Goal: Transaction & Acquisition: Purchase product/service

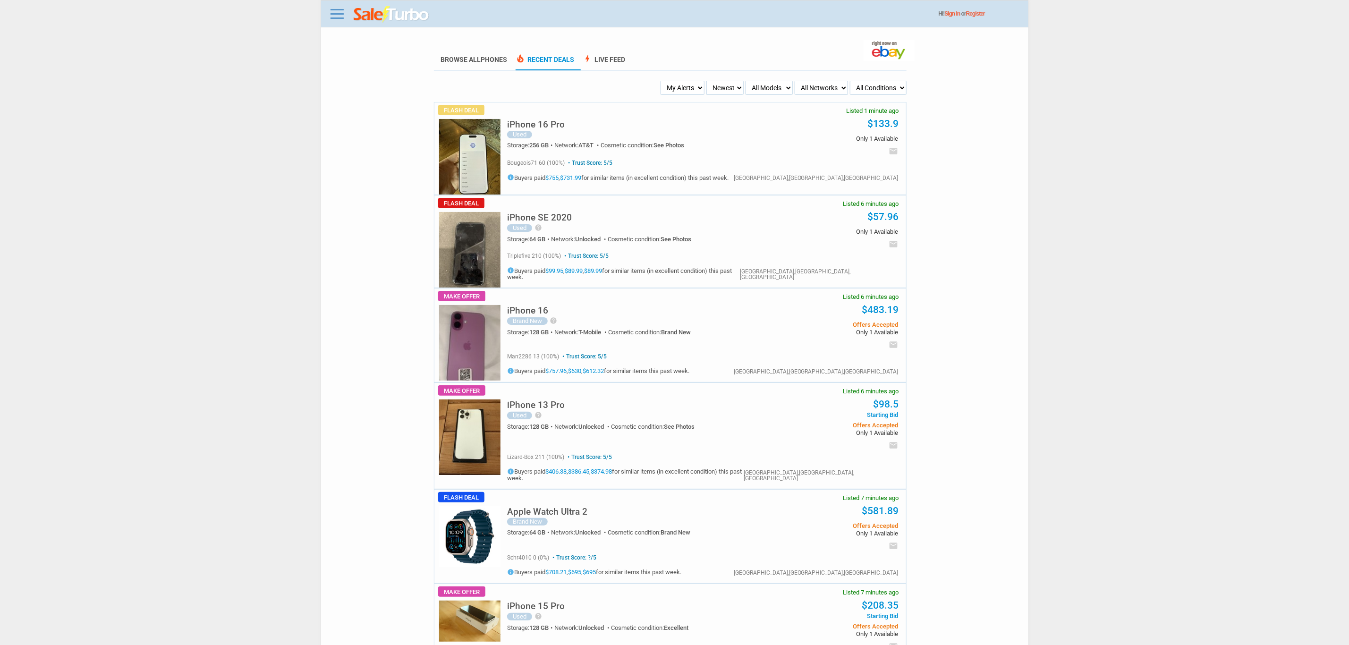
click at [552, 125] on h5 "iPhone 16 Pro" at bounding box center [536, 124] width 58 height 9
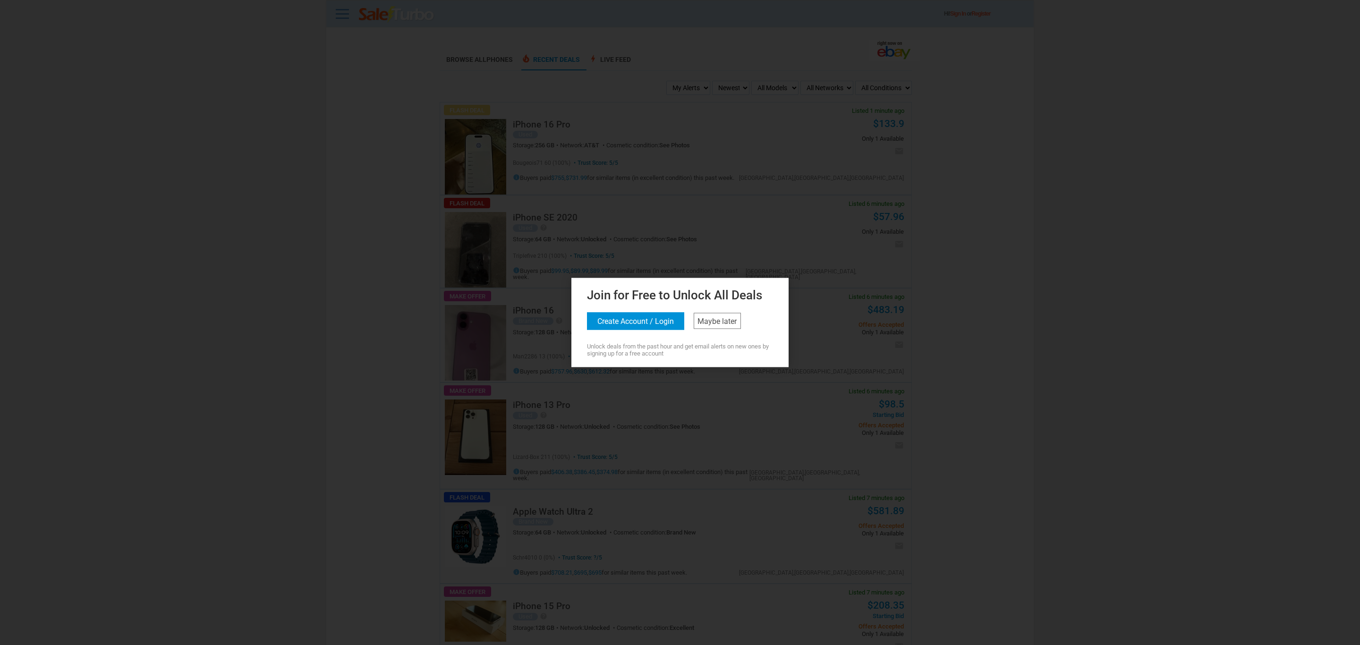
click at [741, 332] on div "Join for Free to Unlock All Deals Create Account / Login Maybe later Unlock dea…" at bounding box center [680, 321] width 212 height 72
click at [724, 336] on div "Join for Free to Unlock All Deals Create Account / Login Maybe later Unlock dea…" at bounding box center [680, 321] width 212 height 72
click at [738, 316] on link "Maybe later" at bounding box center [717, 321] width 47 height 16
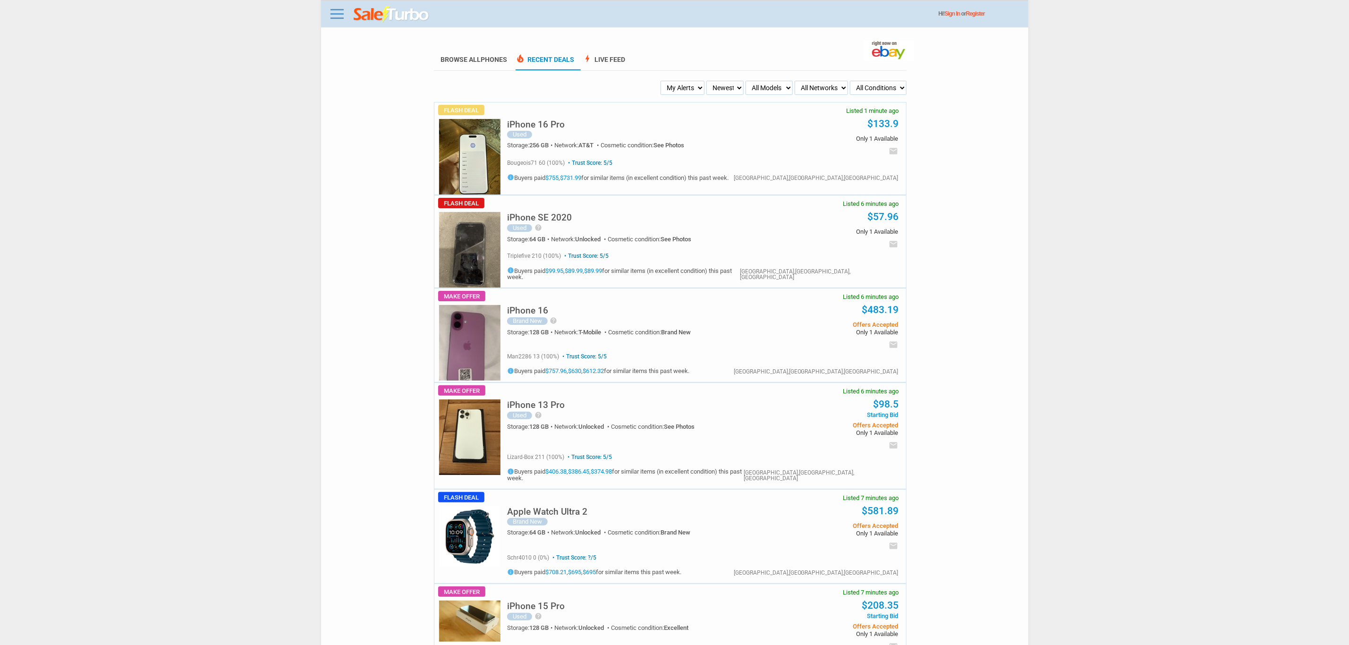
click at [514, 312] on h5 "iPhone 16" at bounding box center [527, 310] width 41 height 9
click at [581, 373] on link "$630" at bounding box center [574, 371] width 13 height 7
click at [672, 88] on select "My Alerts All Deals BIN Only w/ Offers Only" at bounding box center [683, 88] width 44 height 14
select select "flash_bin"
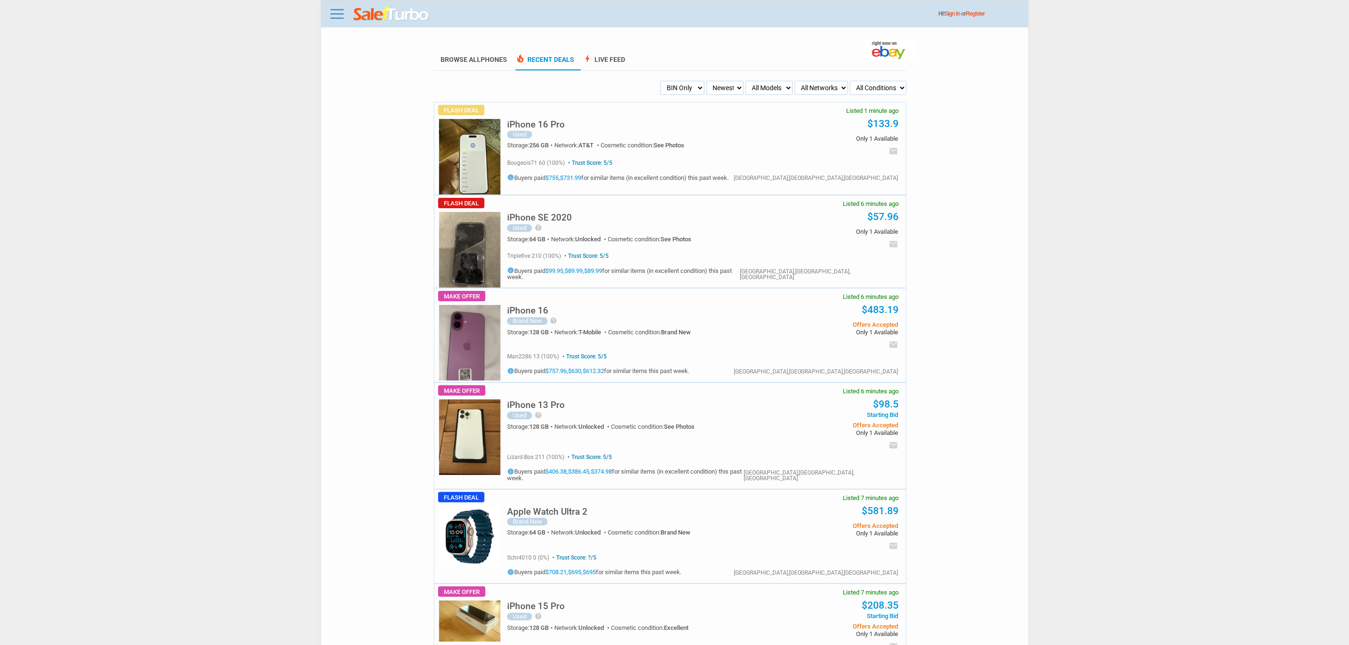
click at [662, 81] on select "My Alerts All Deals BIN Only w/ Offers Only" at bounding box center [683, 88] width 44 height 14
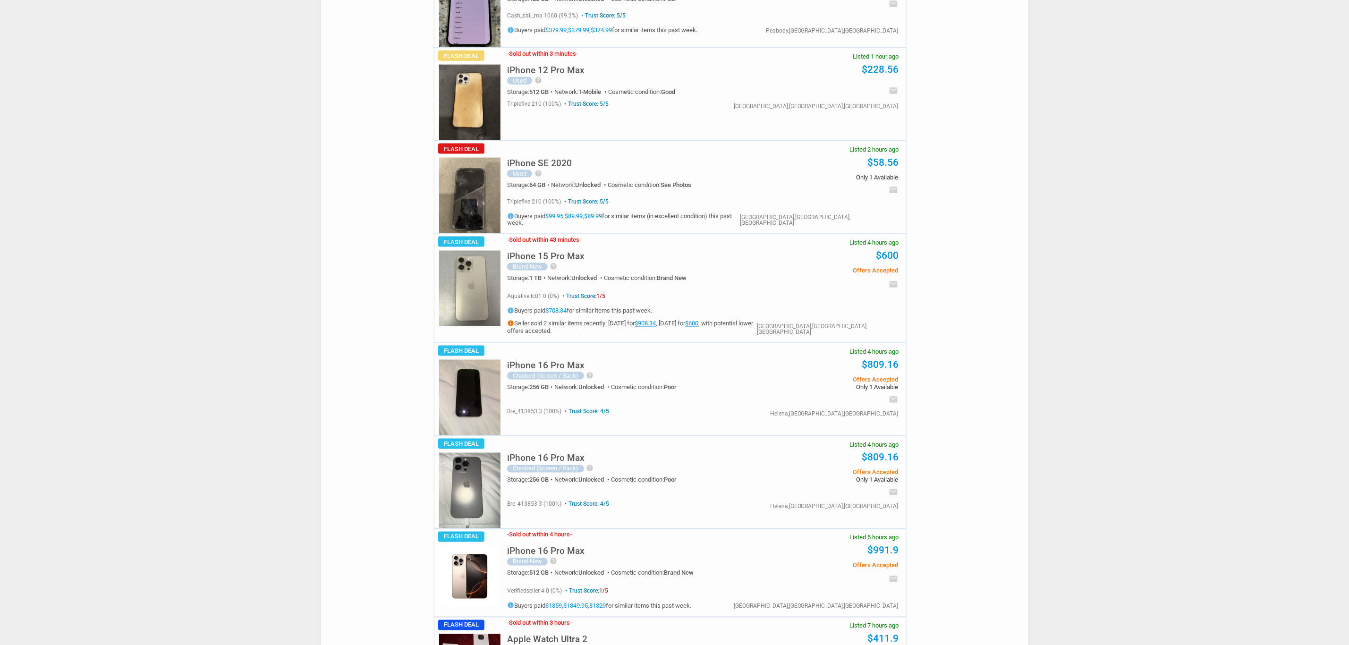
scroll to position [921, 0]
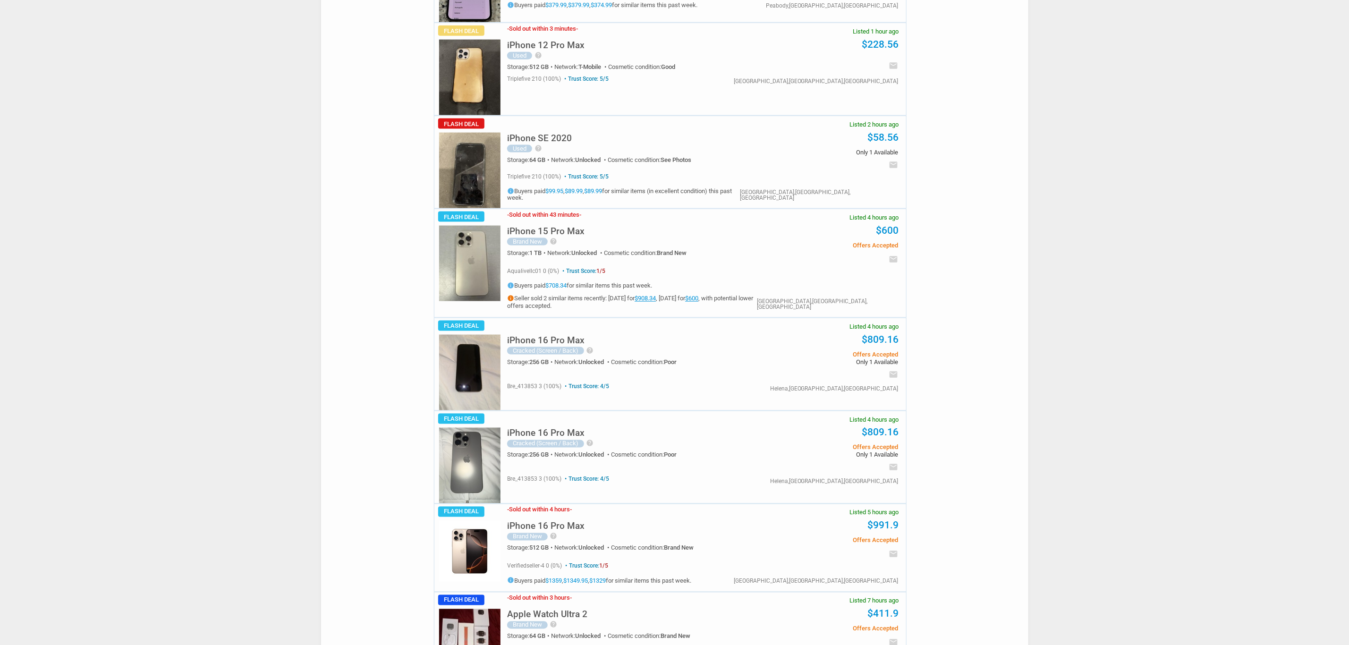
click at [548, 343] on h5 "iPhone 16 Pro Max" at bounding box center [545, 340] width 77 height 9
click at [458, 472] on img at bounding box center [469, 466] width 61 height 76
click at [464, 384] on img at bounding box center [469, 373] width 61 height 76
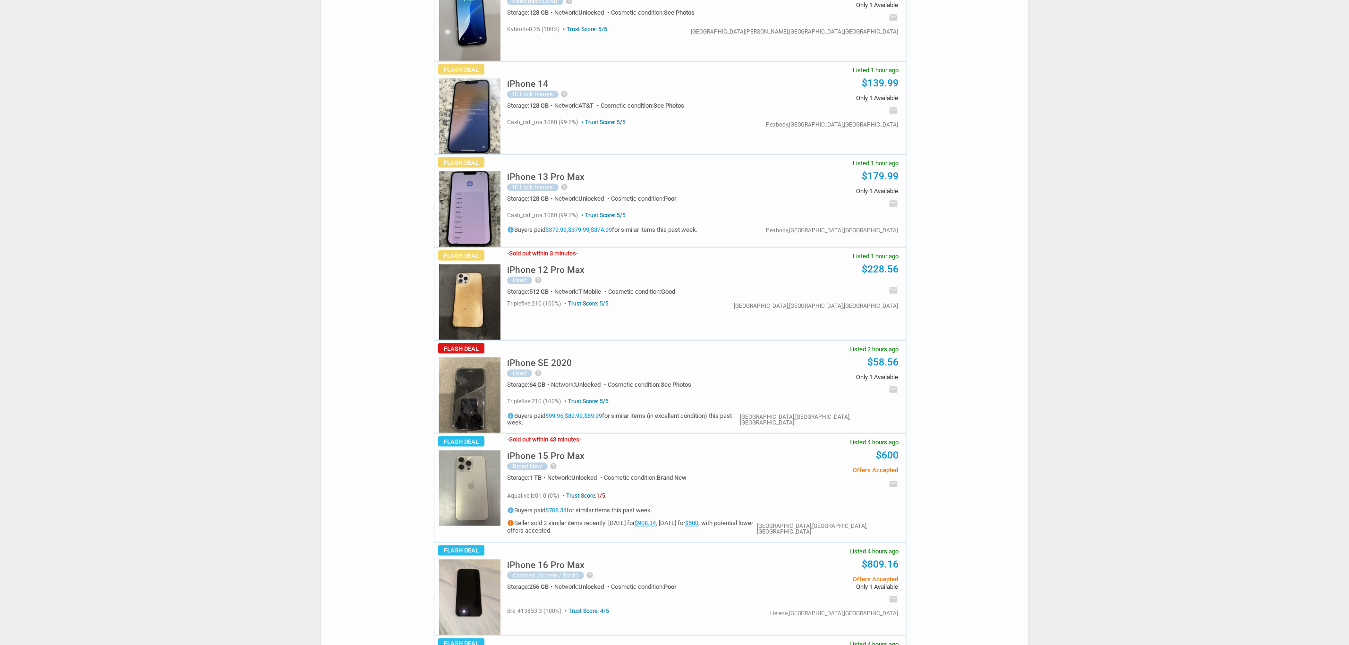
scroll to position [713, 0]
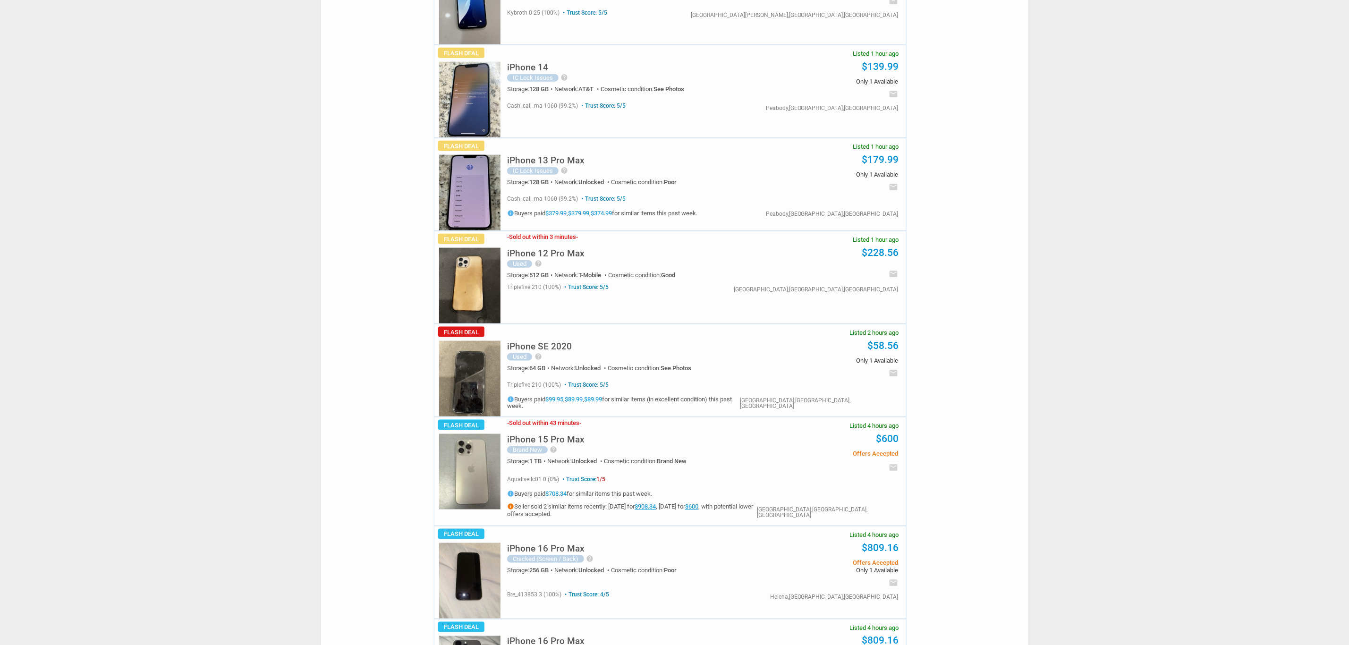
click at [477, 460] on img at bounding box center [469, 472] width 61 height 76
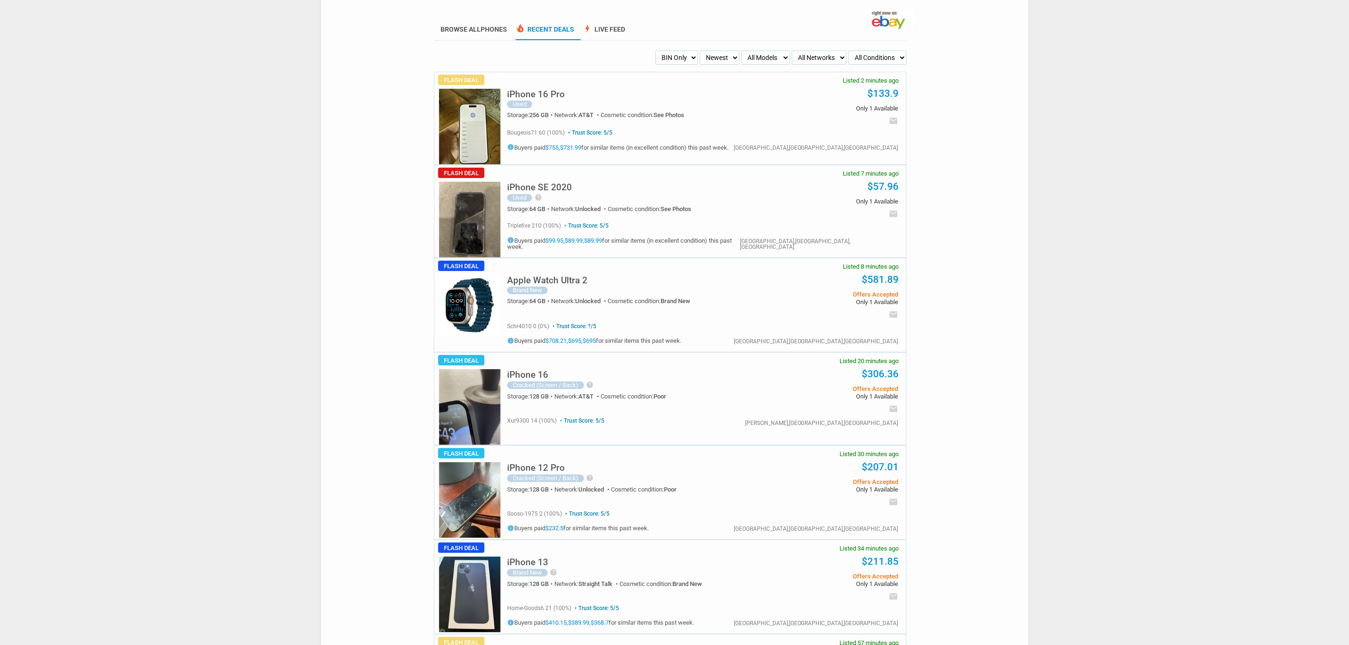
scroll to position [0, 0]
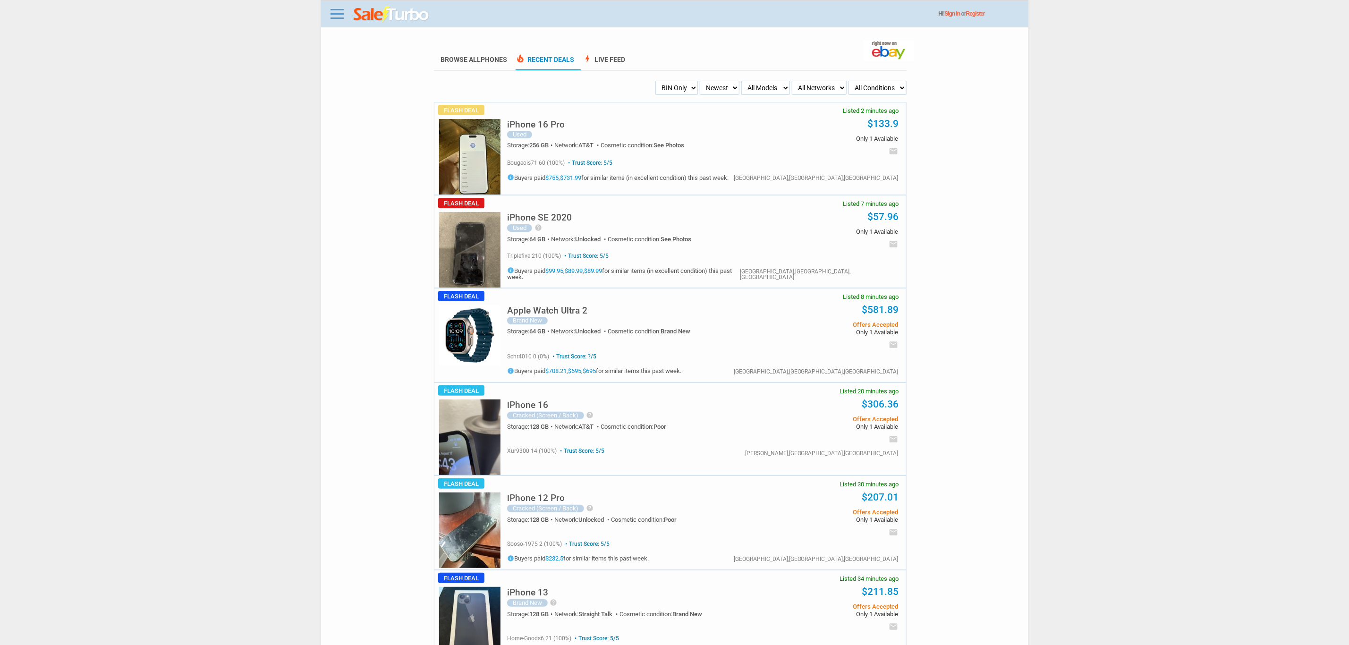
click at [670, 89] on select "My Alerts All Deals BIN Only w/ Offers Only" at bounding box center [676, 88] width 42 height 14
click at [655, 81] on select "My Alerts All Deals BIN Only w/ Offers Only" at bounding box center [676, 88] width 42 height 14
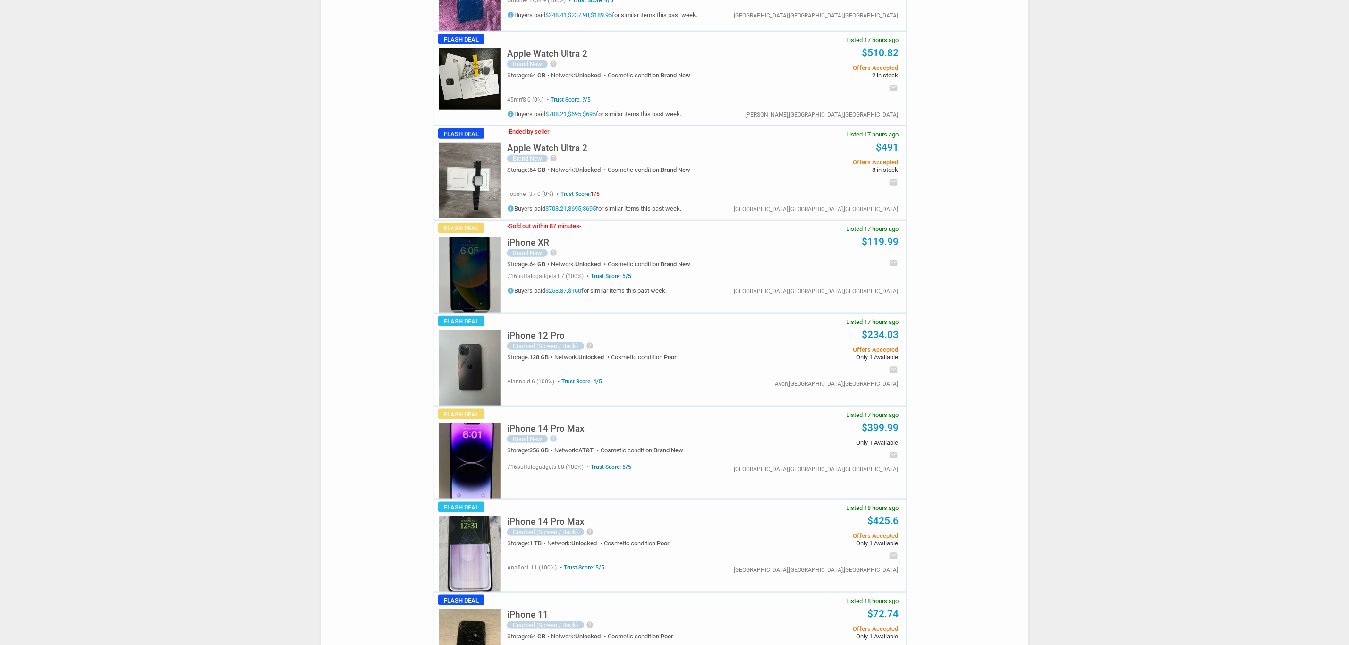
scroll to position [3612, 0]
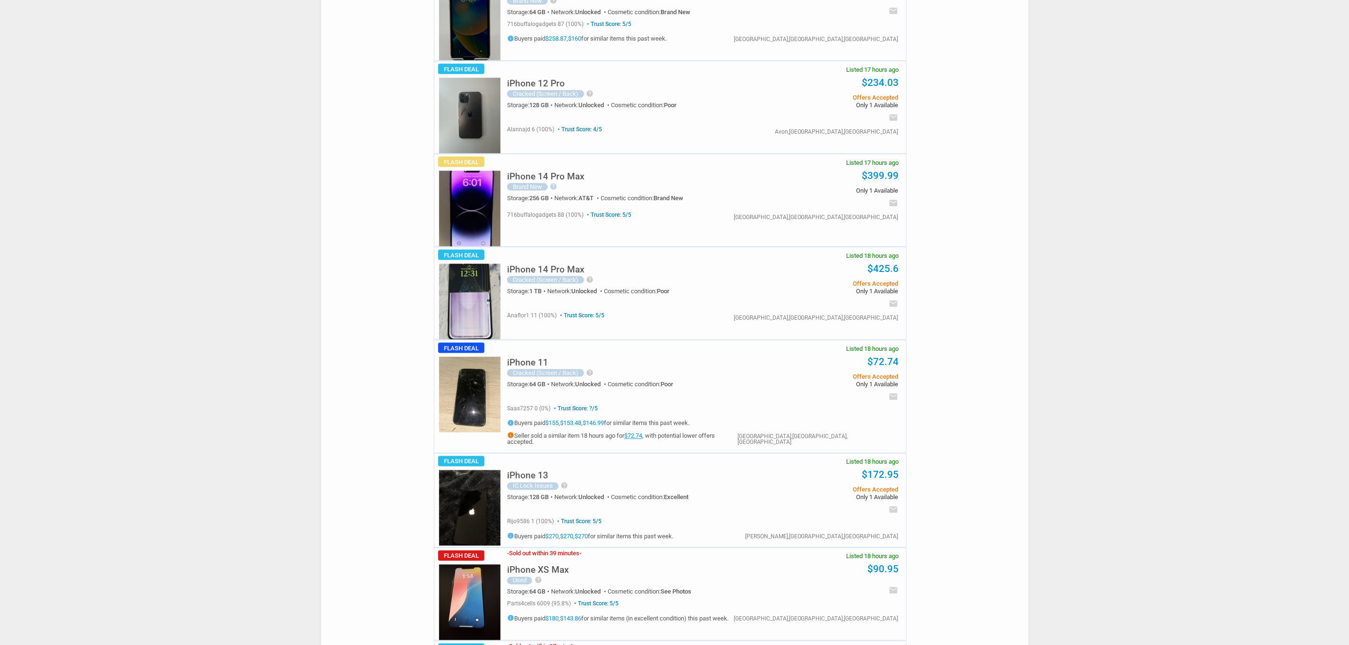
click at [509, 317] on span "anaflor1 11 (100%)" at bounding box center [532, 315] width 50 height 7
click at [479, 309] on img at bounding box center [469, 302] width 61 height 76
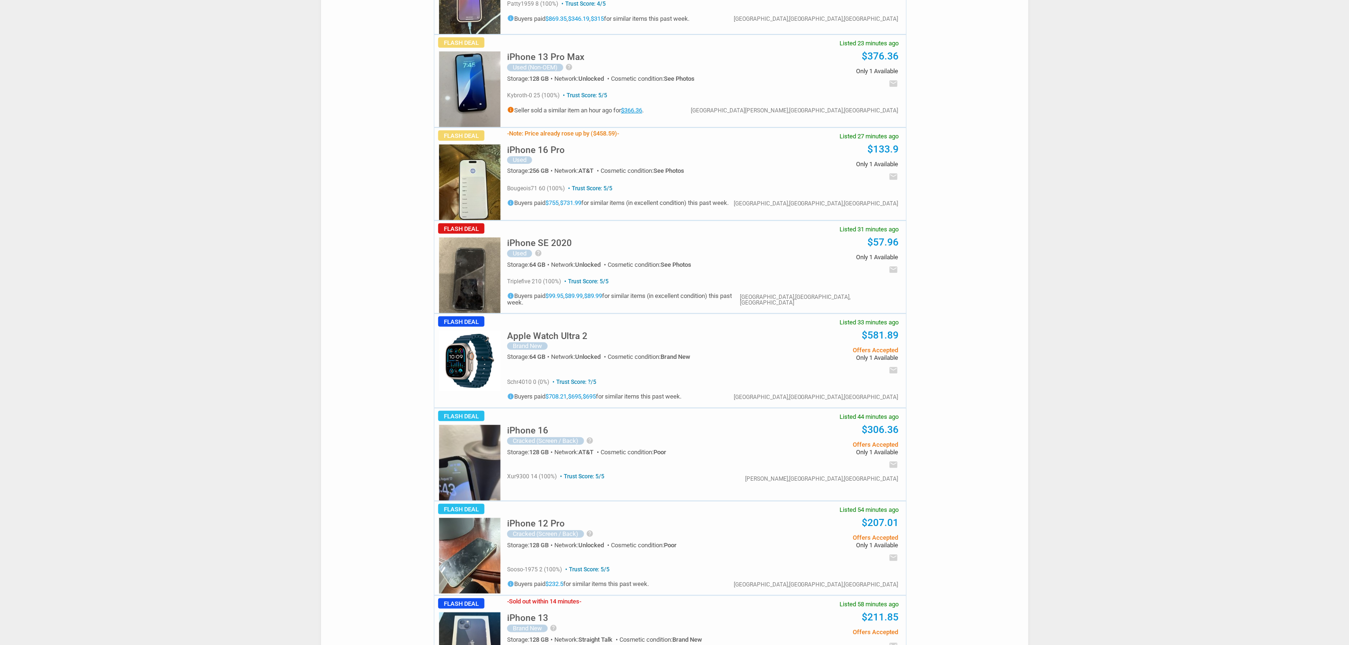
scroll to position [24, 0]
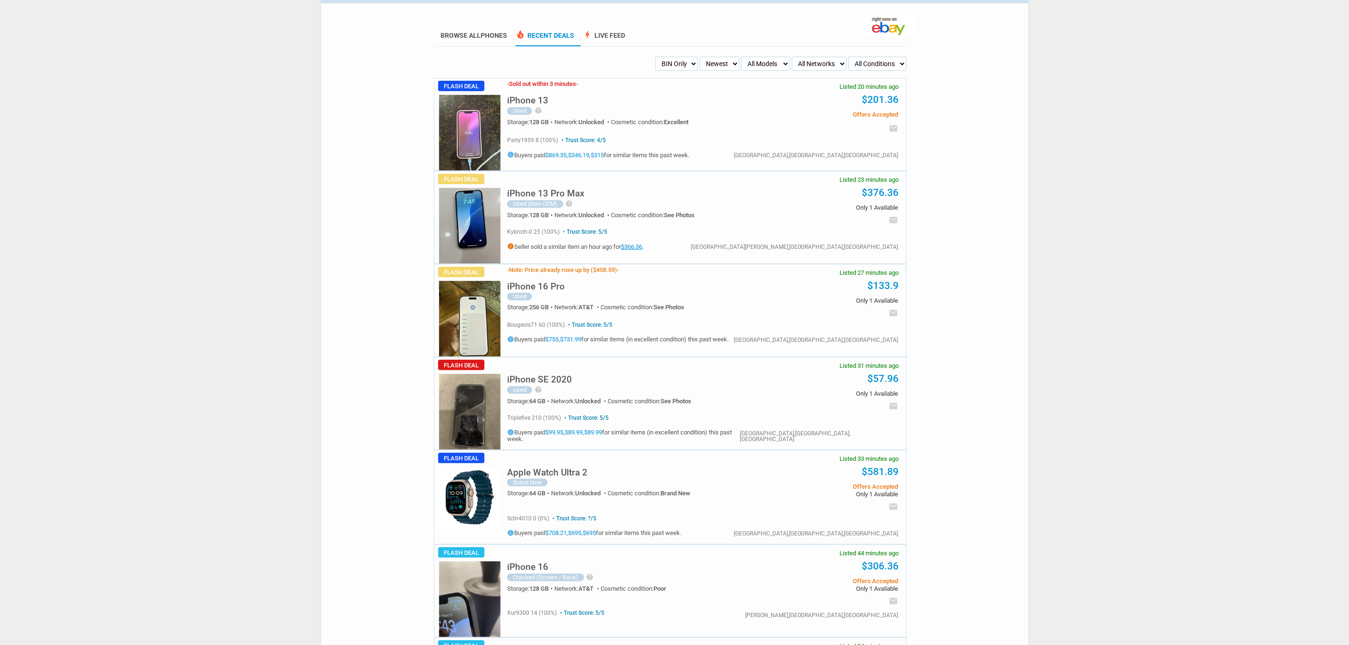
drag, startPoint x: 554, startPoint y: 168, endPoint x: 496, endPoint y: 178, distance: 59.1
drag, startPoint x: 496, startPoint y: 178, endPoint x: 471, endPoint y: 138, distance: 47.9
click at [471, 138] on img at bounding box center [469, 133] width 61 height 76
click at [469, 212] on img at bounding box center [469, 226] width 61 height 76
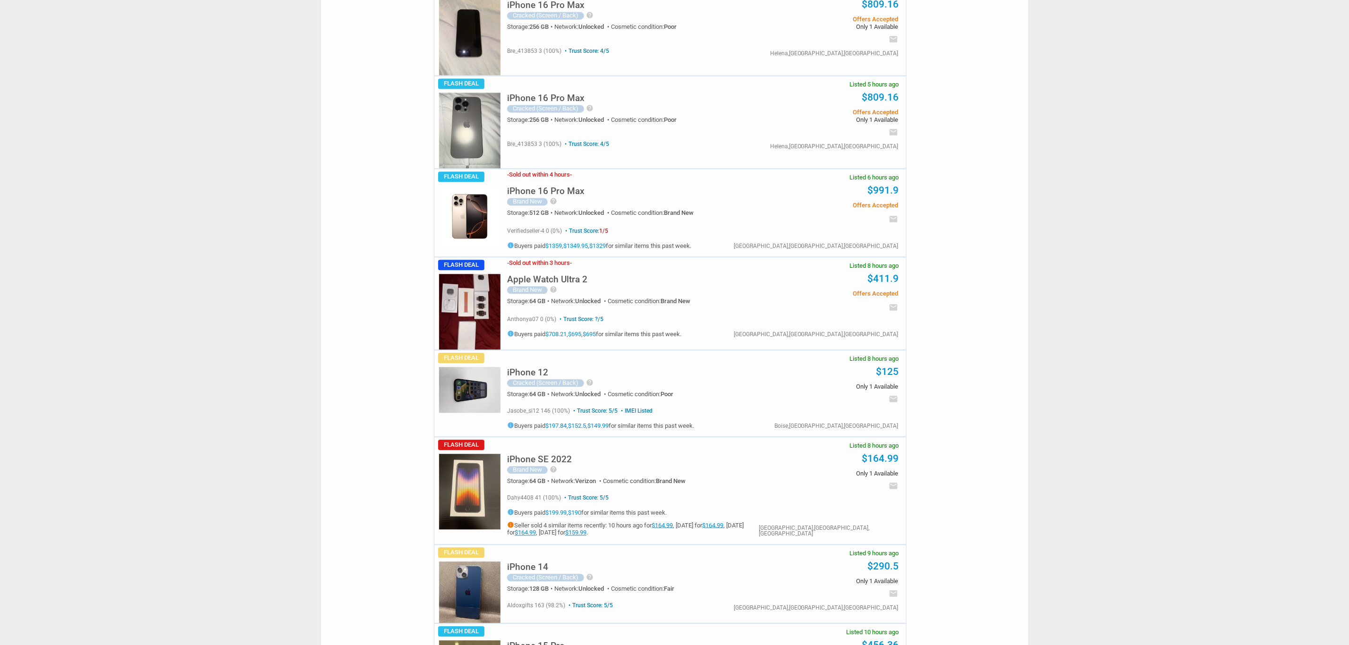
scroll to position [1228, 0]
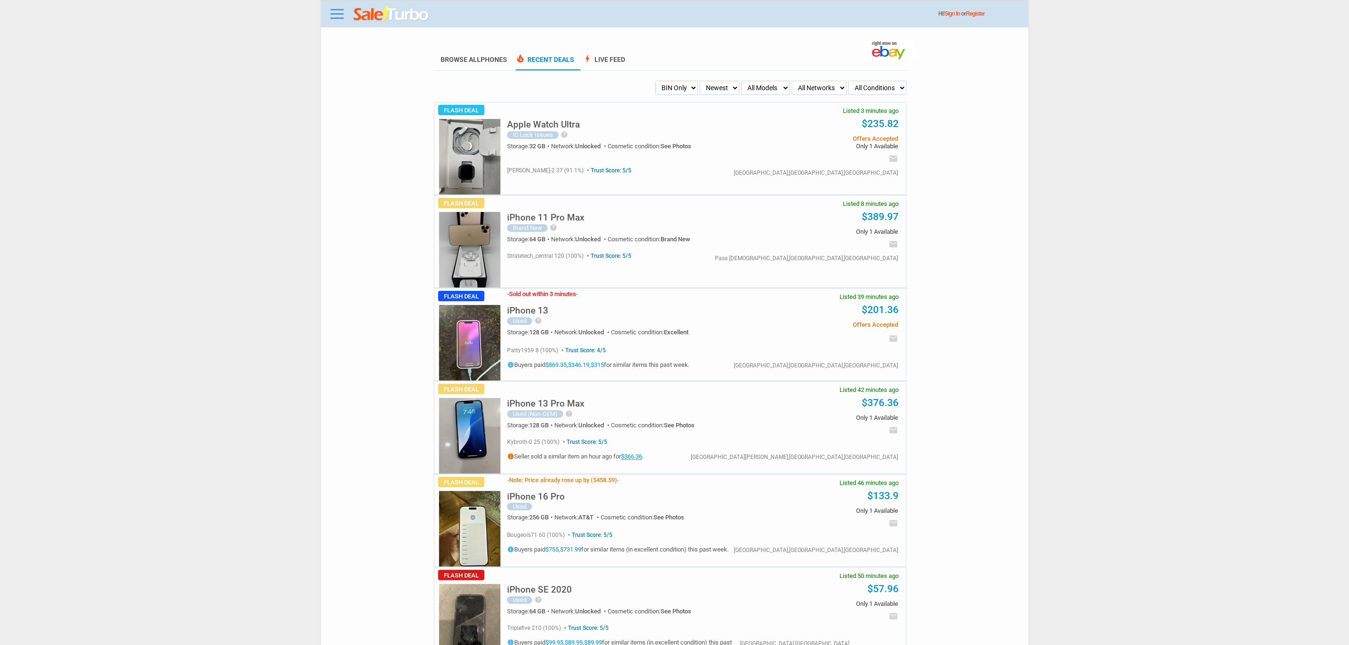
click at [676, 92] on select "My Alerts All Deals BIN Only w/ Offers Only" at bounding box center [676, 88] width 42 height 14
select select "all_deals"
click at [655, 81] on select "My Alerts All Deals BIN Only w/ Offers Only" at bounding box center [676, 88] width 42 height 14
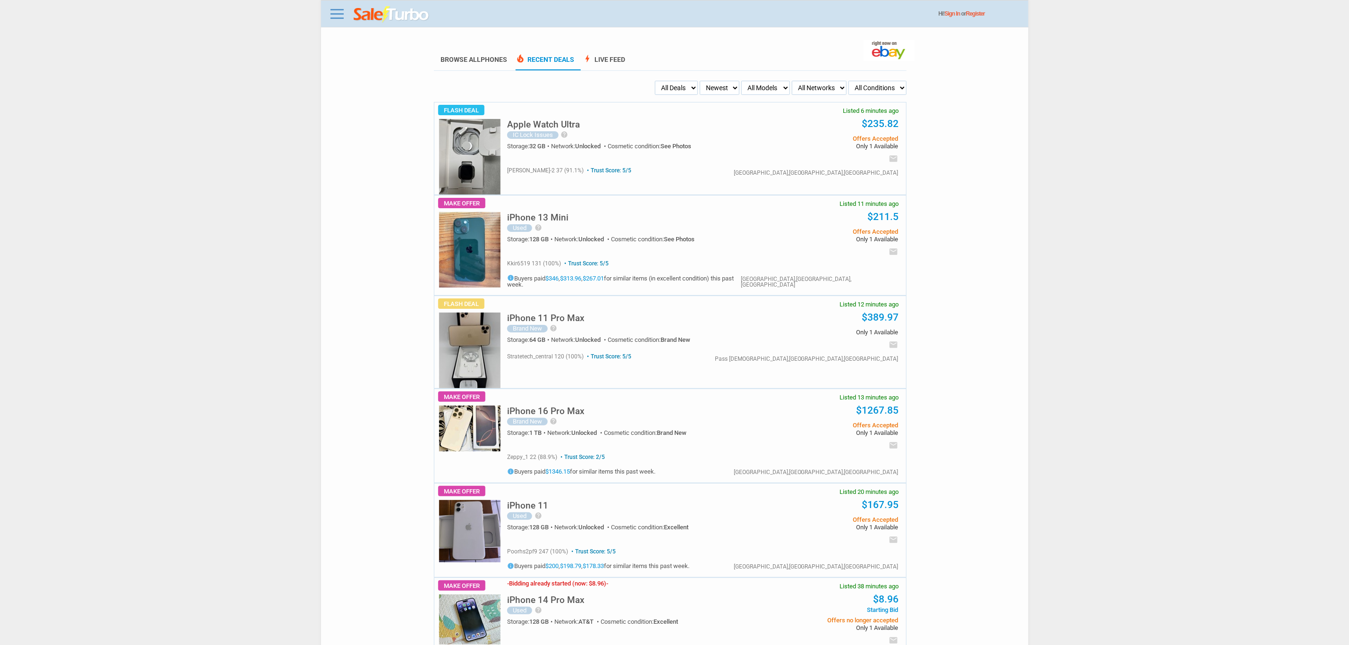
drag, startPoint x: 689, startPoint y: 319, endPoint x: 648, endPoint y: 338, distance: 45.0
click at [654, 338] on div "iPhone 11 Pro Max Brand New help BRAND NEW NEVER ACTIVATED SIM UNLOCK. 📦 SHIPPI…" at bounding box center [631, 327] width 249 height 42
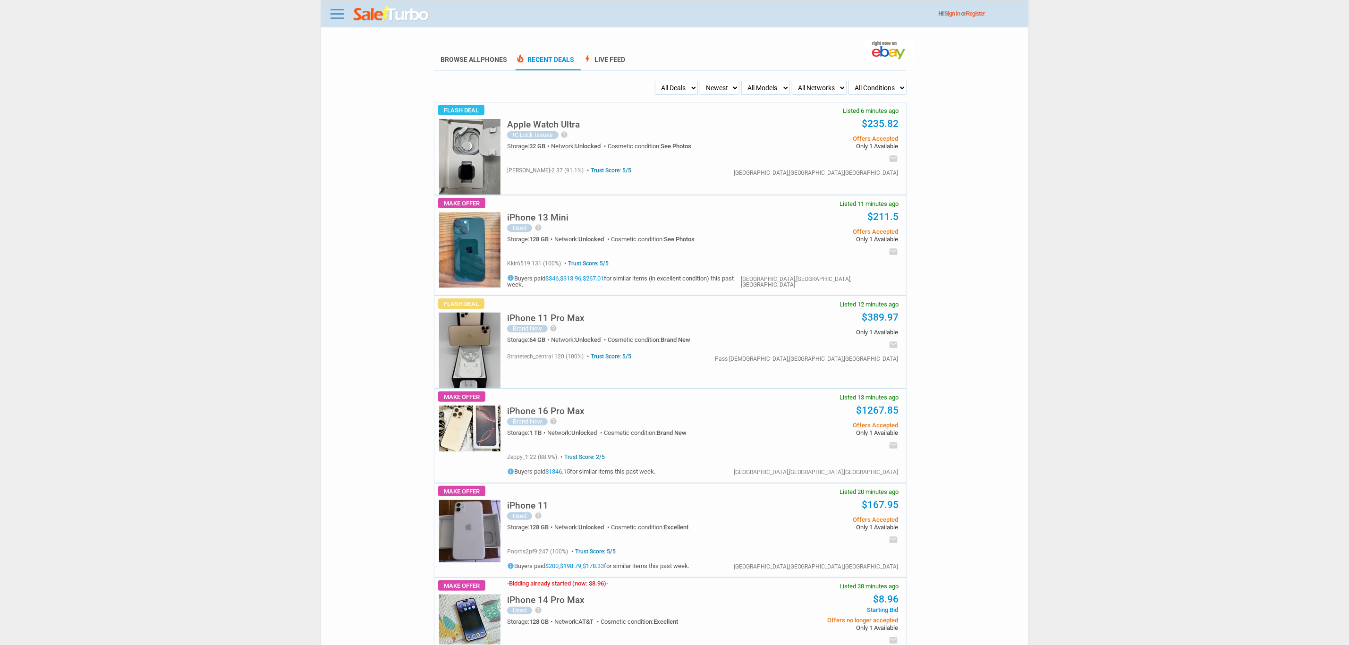
click at [681, 89] on select "My Alerts All Deals BIN Only w/ Offers Only" at bounding box center [676, 88] width 43 height 14
select select "flash_bin"
click at [655, 81] on select "My Alerts All Deals BIN Only w/ Offers Only" at bounding box center [676, 88] width 43 height 14
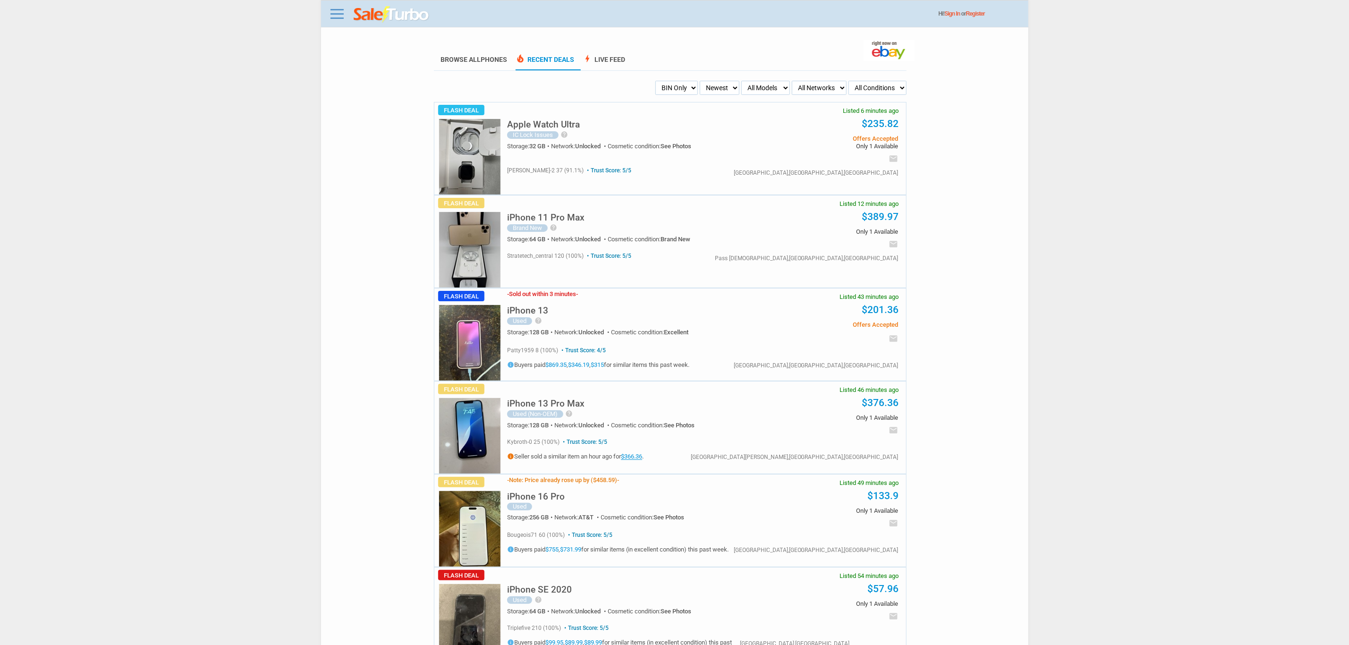
click at [687, 94] on select "My Alerts All Deals BIN Only w/ Offers Only" at bounding box center [676, 88] width 42 height 14
click at [655, 81] on select "My Alerts All Deals BIN Only w/ Offers Only" at bounding box center [676, 88] width 42 height 14
click at [683, 91] on select "My Alerts All Deals BIN Only w/ Offers Only" at bounding box center [676, 88] width 43 height 14
select select "sent"
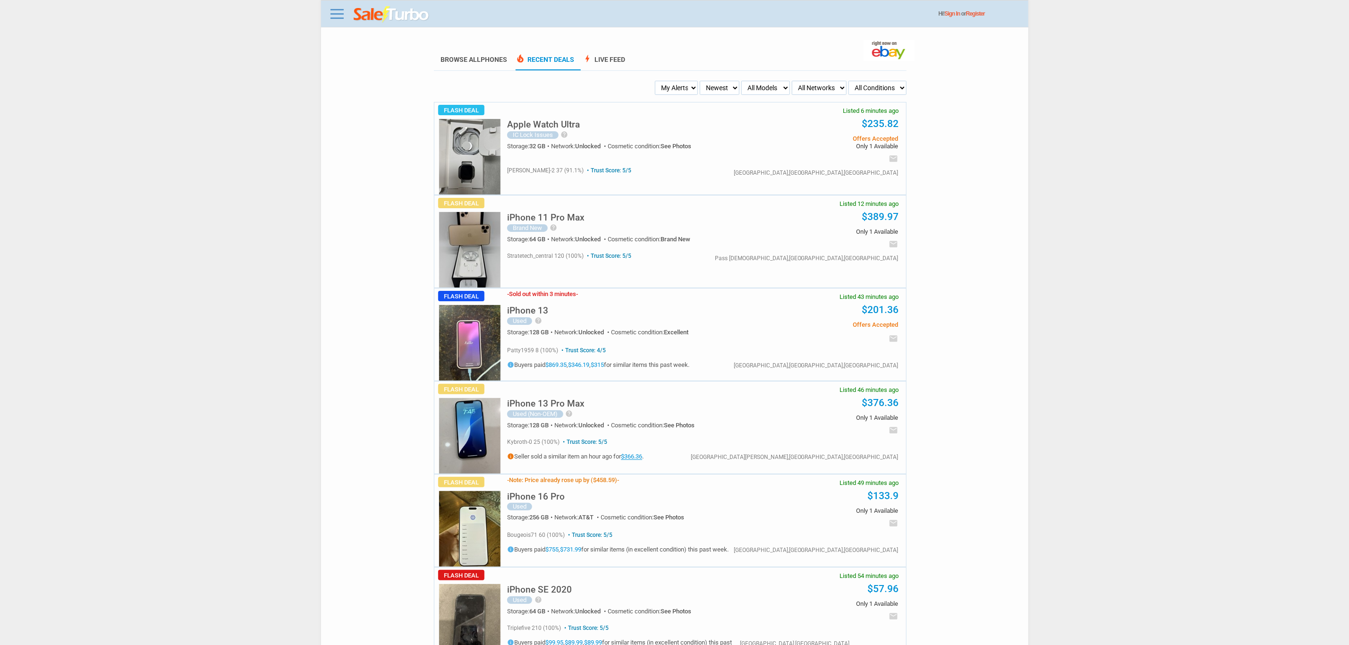
click at [655, 81] on select "My Alerts All Deals BIN Only w/ Offers Only" at bounding box center [676, 88] width 43 height 14
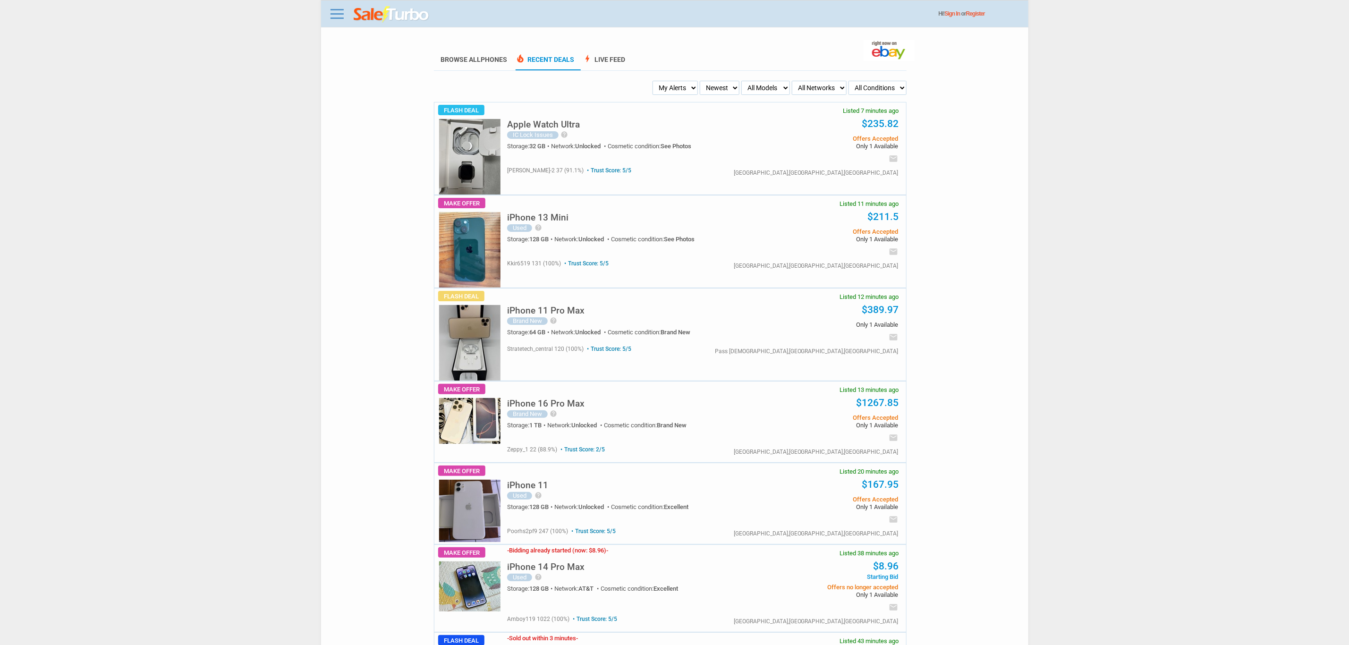
click at [672, 86] on select "My Alerts All Deals BIN Only w/ Offers Only" at bounding box center [675, 88] width 45 height 14
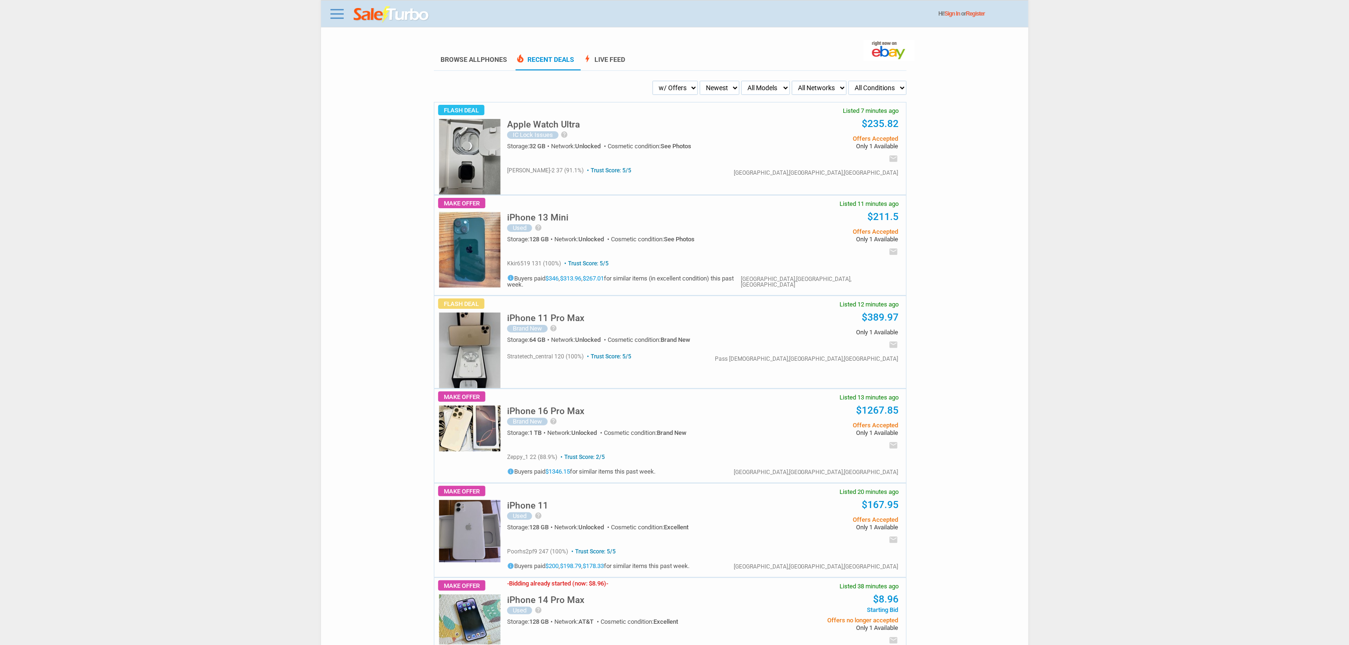
click at [653, 81] on select "My Alerts All Deals BIN Only w/ Offers Only" at bounding box center [675, 88] width 45 height 14
click at [673, 82] on select "My Alerts All Deals BIN Only w/ Offers Only" at bounding box center [667, 88] width 59 height 14
select select "all_deals"
click at [655, 81] on select "My Alerts All Deals BIN Only w/ Offers Only" at bounding box center [667, 88] width 59 height 14
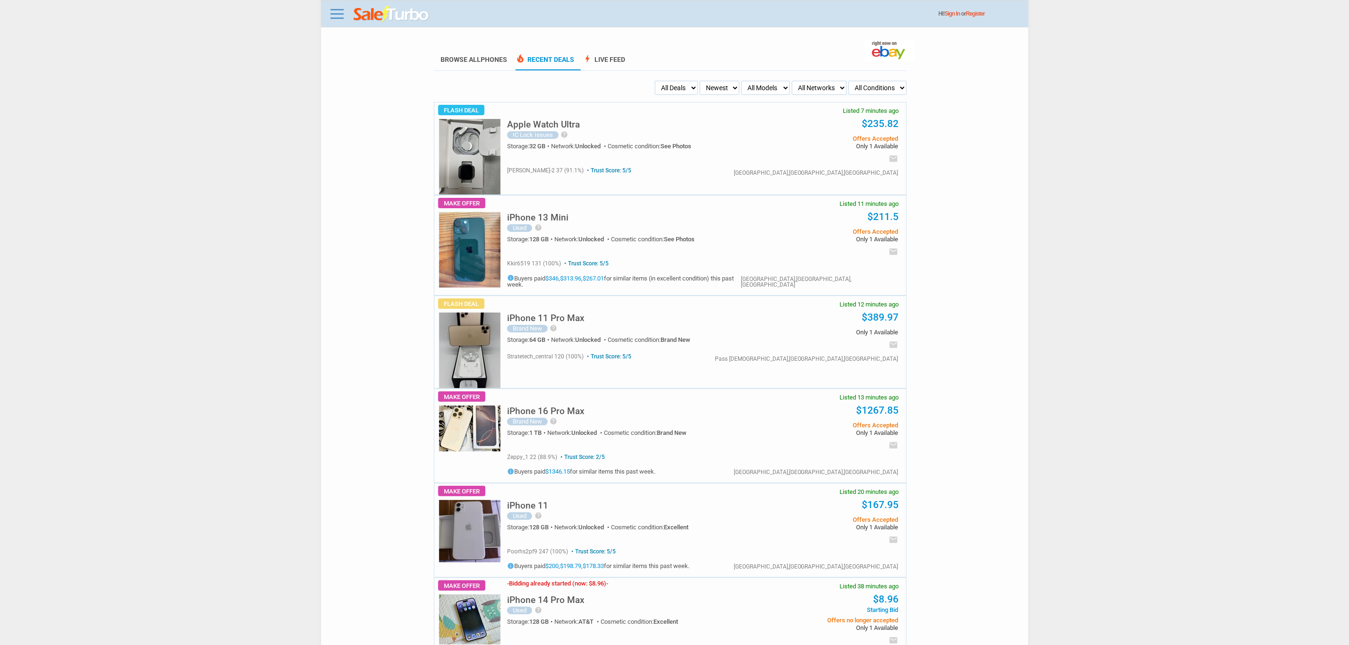
click at [684, 91] on select "My Alerts All Deals BIN Only w/ Offers Only" at bounding box center [676, 88] width 43 height 14
